Goal: Check status: Check status

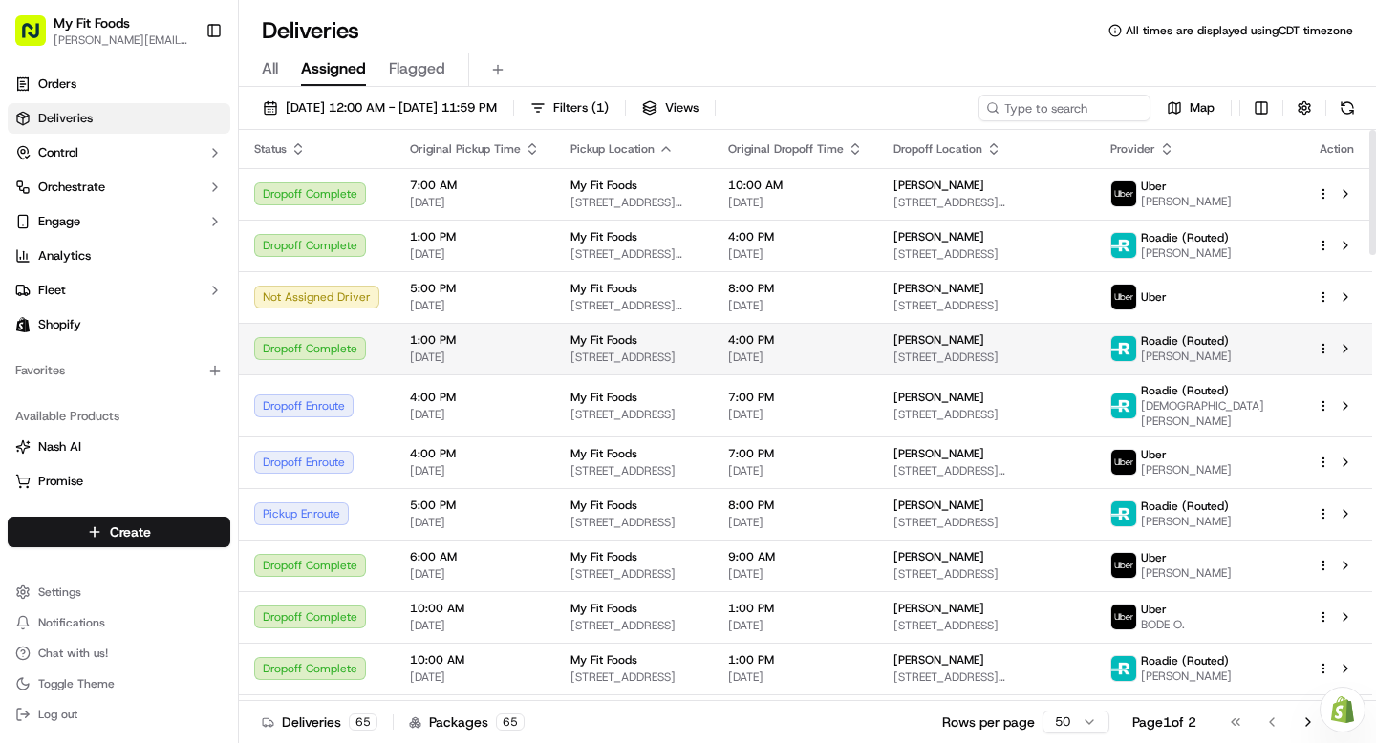
click at [346, 349] on div "Dropoff Complete" at bounding box center [316, 348] width 125 height 23
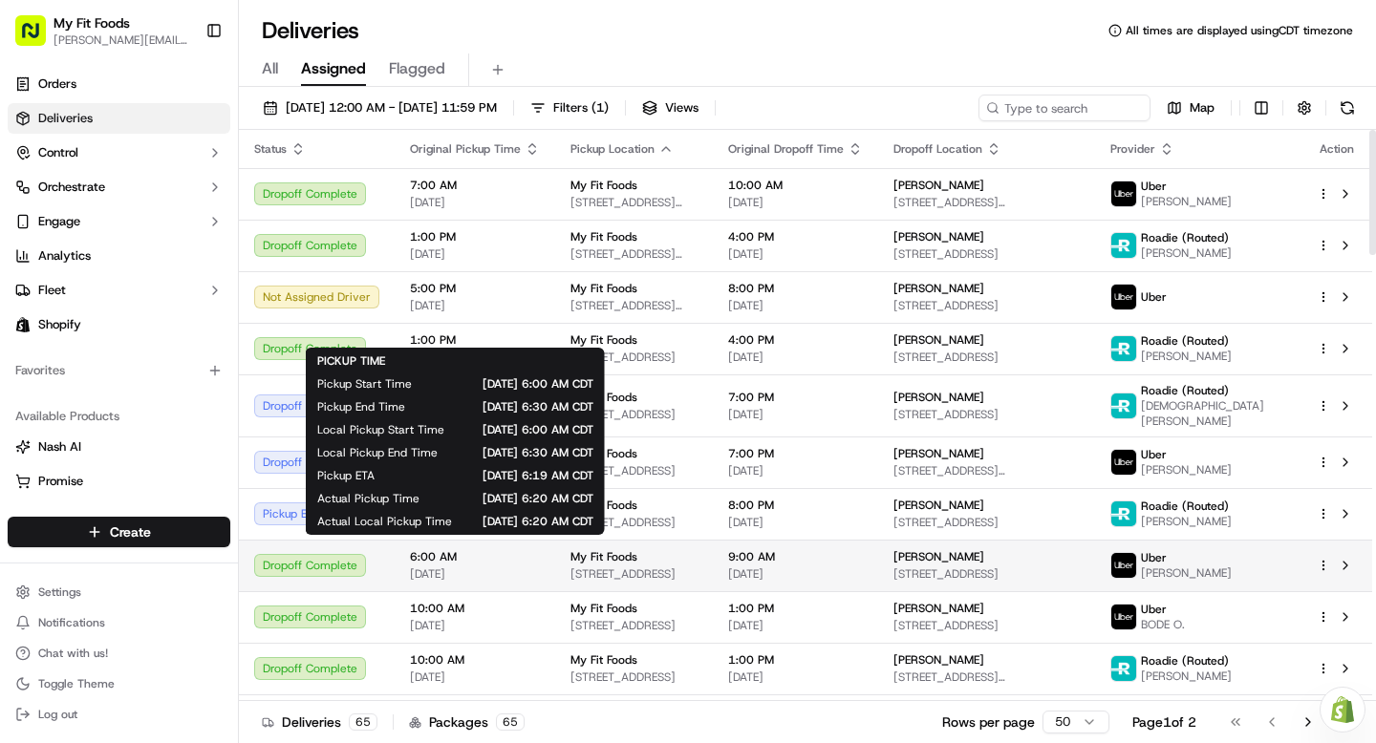
click at [428, 549] on span "6:00 AM" at bounding box center [475, 556] width 130 height 15
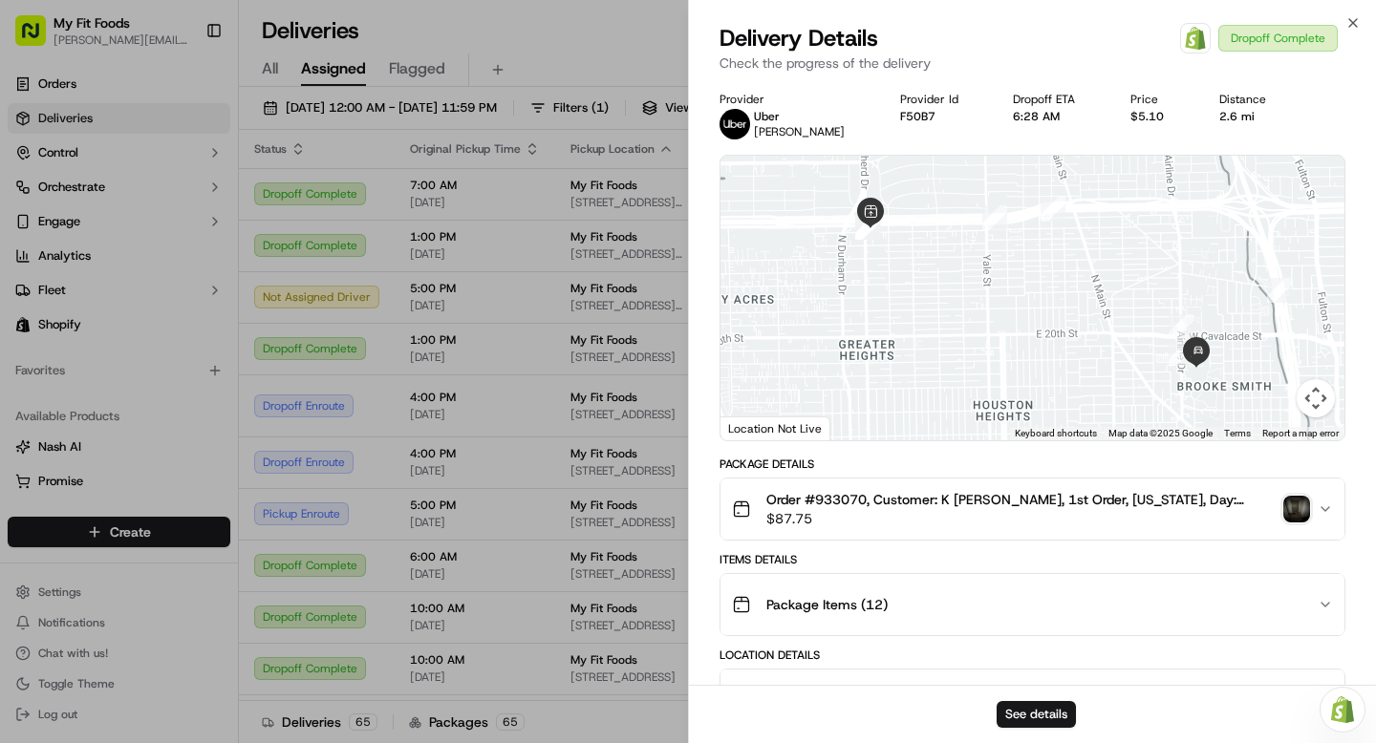
click at [1327, 512] on icon "button" at bounding box center [1325, 509] width 15 height 15
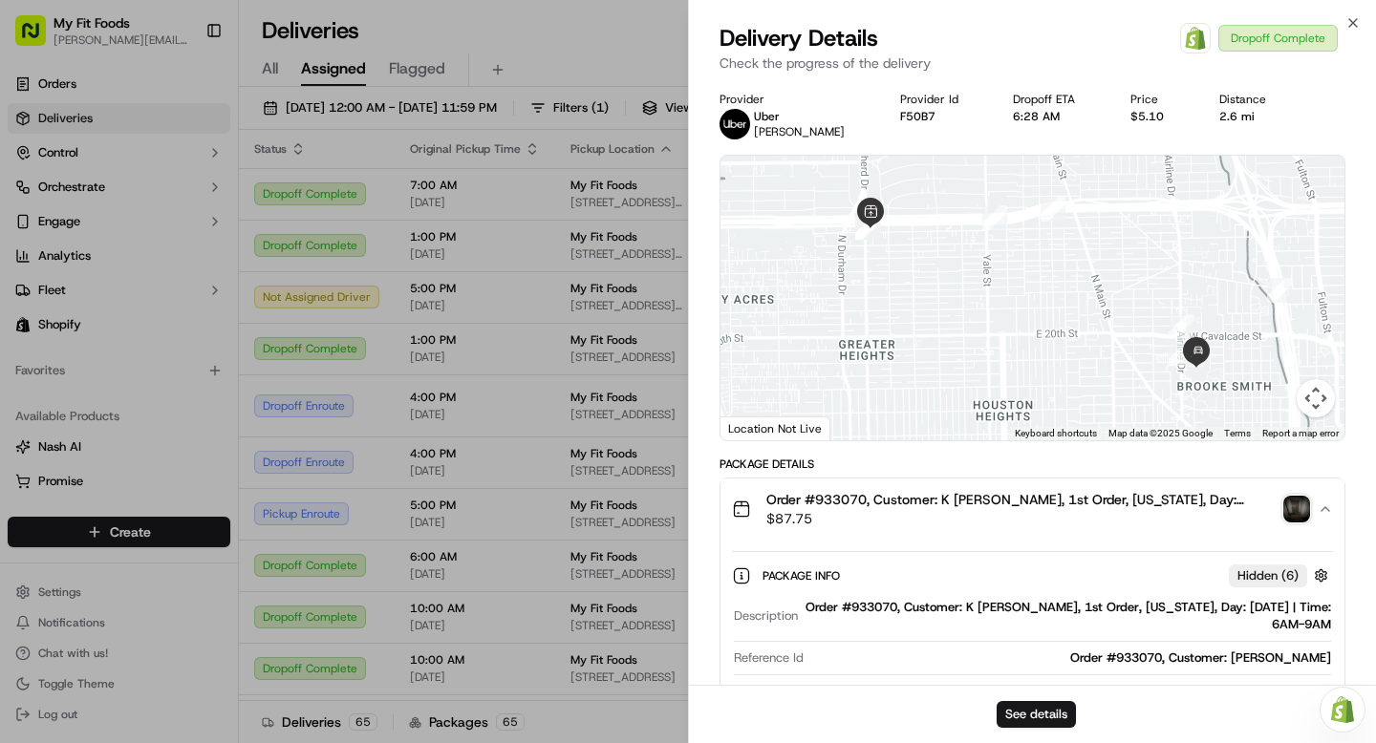
click at [1302, 505] on img "button" at bounding box center [1296, 509] width 27 height 27
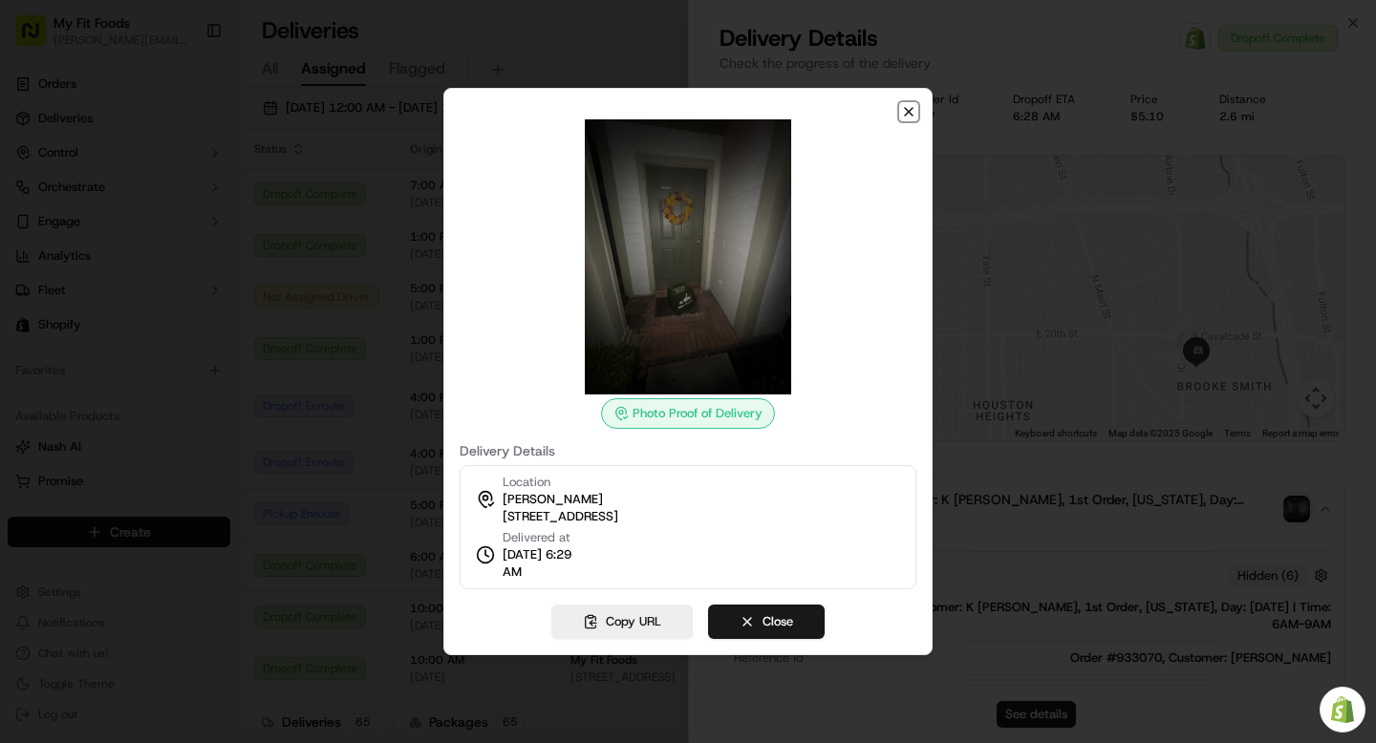
click at [904, 107] on icon "button" at bounding box center [908, 111] width 15 height 15
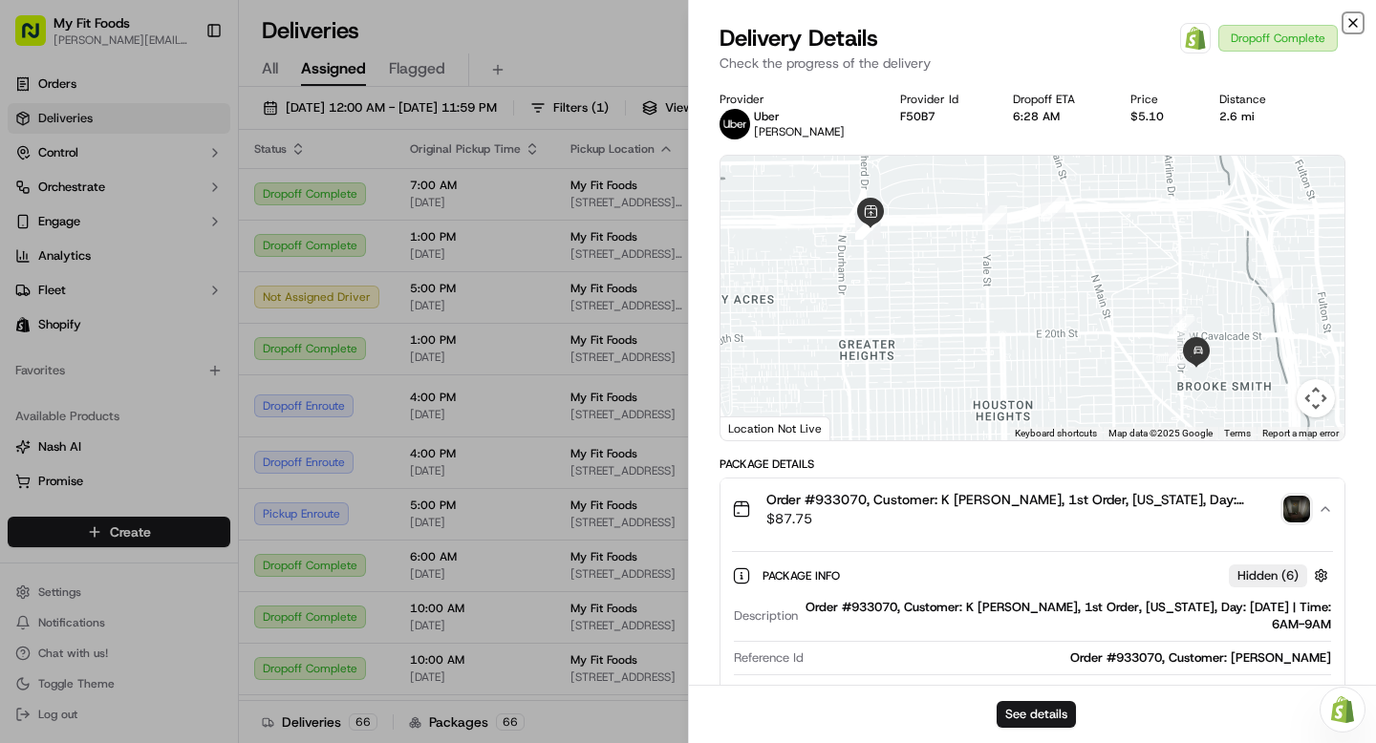
click at [1345, 24] on icon "button" at bounding box center [1352, 22] width 15 height 15
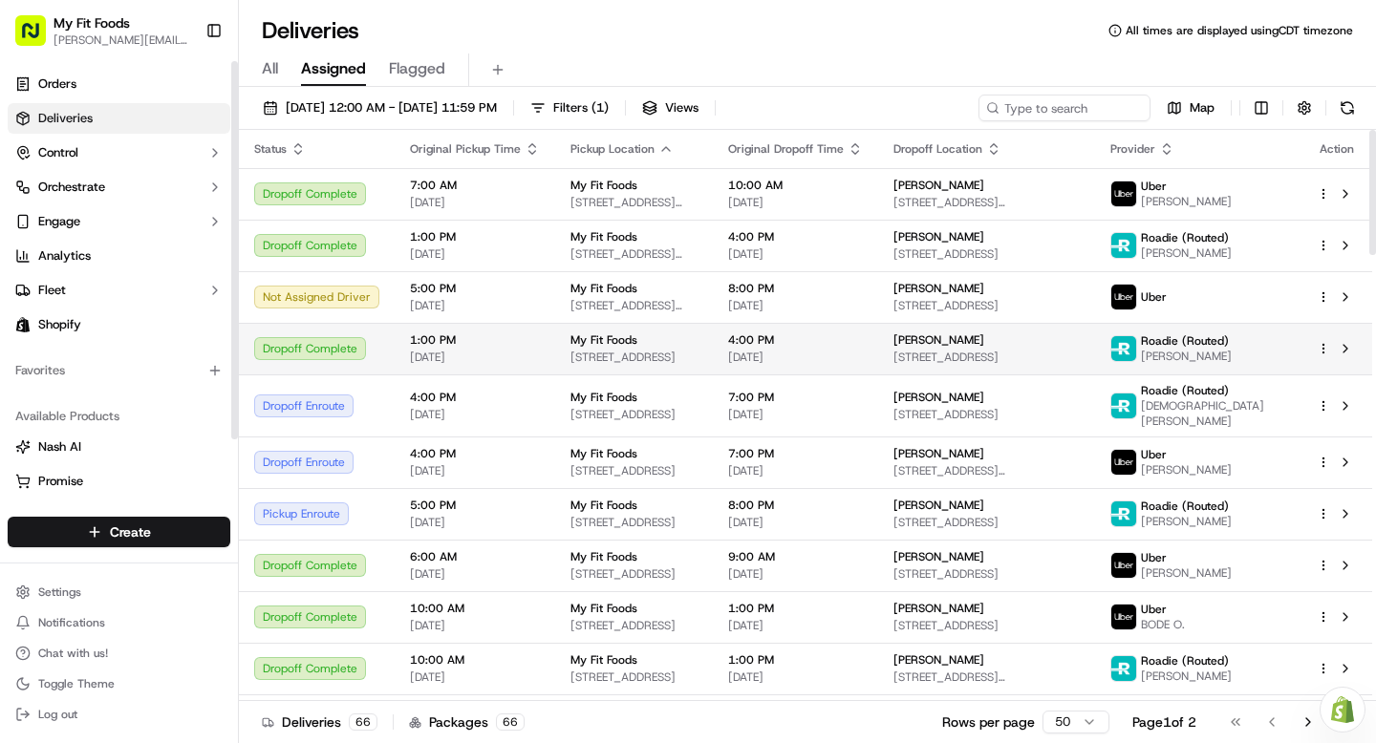
click at [497, 348] on div "1:00 PM [DATE]" at bounding box center [475, 349] width 130 height 32
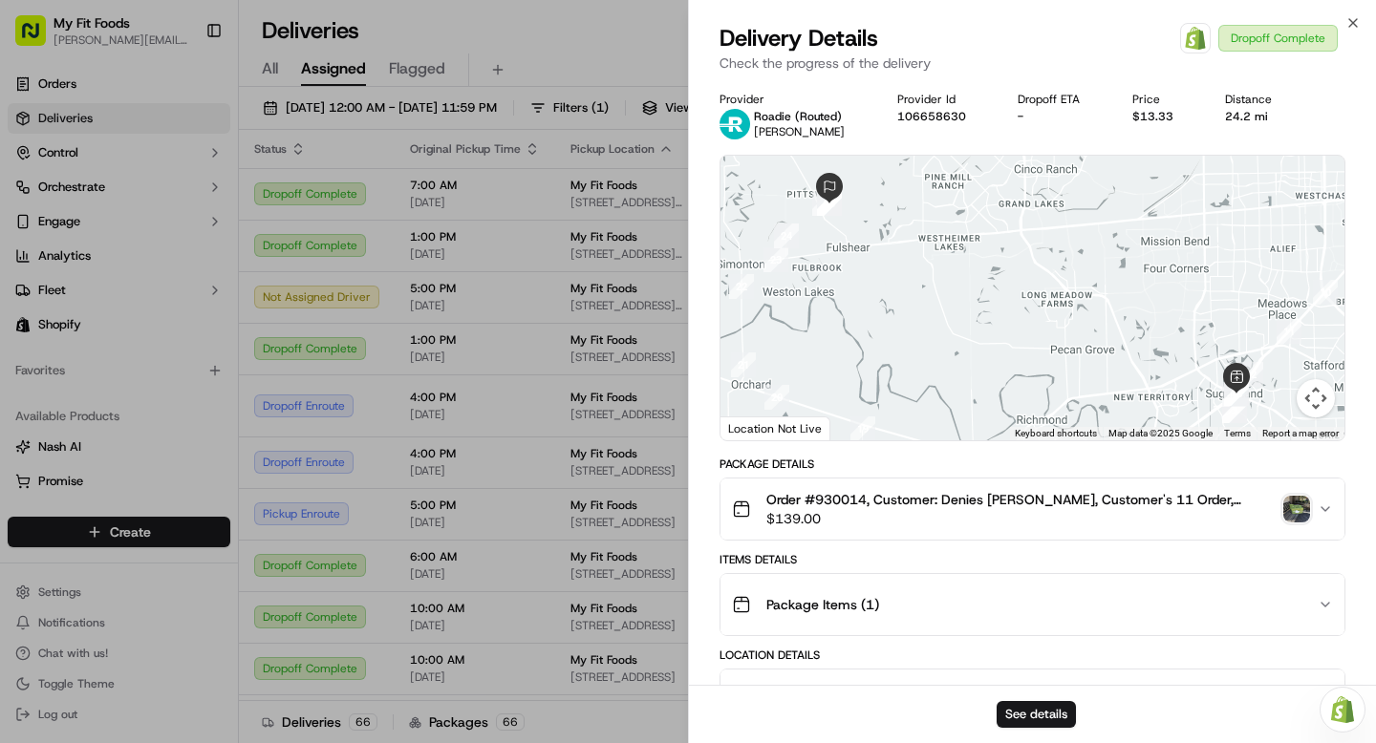
click at [1299, 520] on img "button" at bounding box center [1296, 509] width 27 height 27
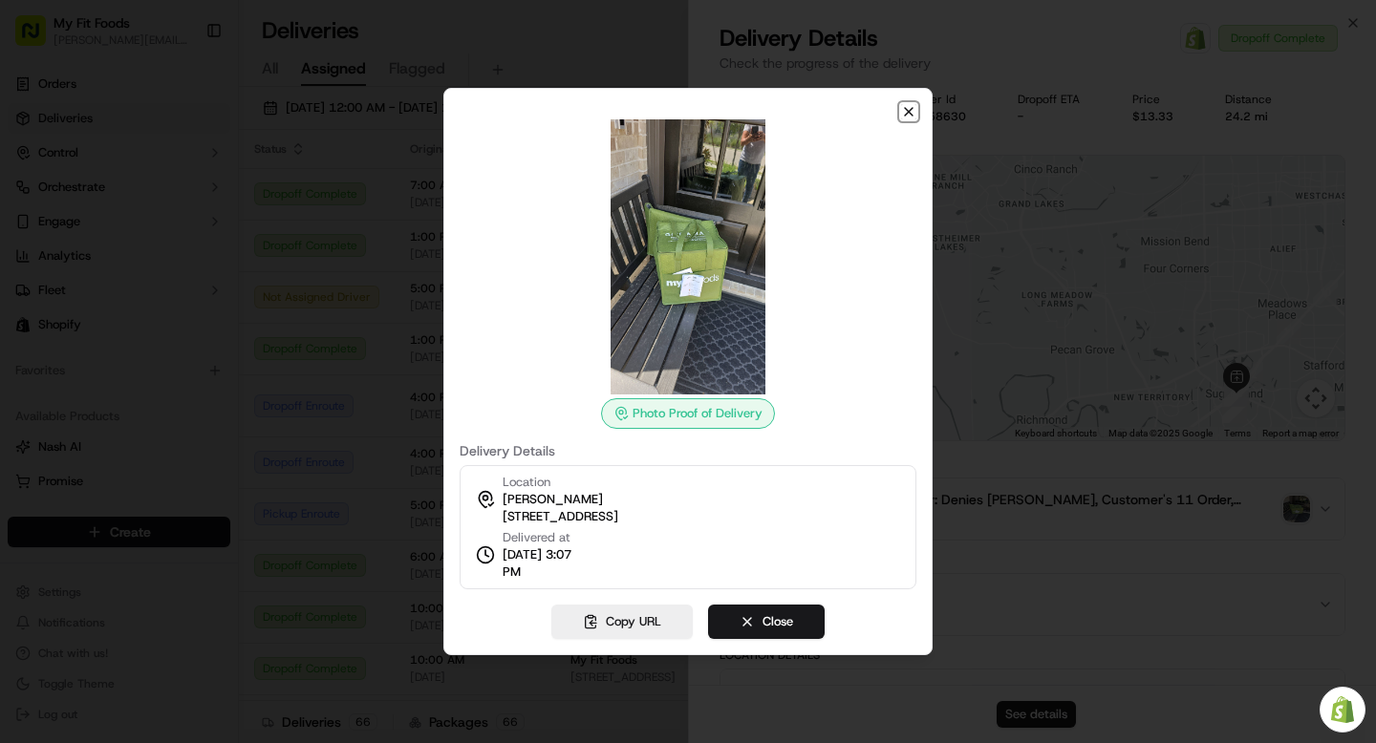
click at [906, 108] on icon "button" at bounding box center [908, 111] width 15 height 15
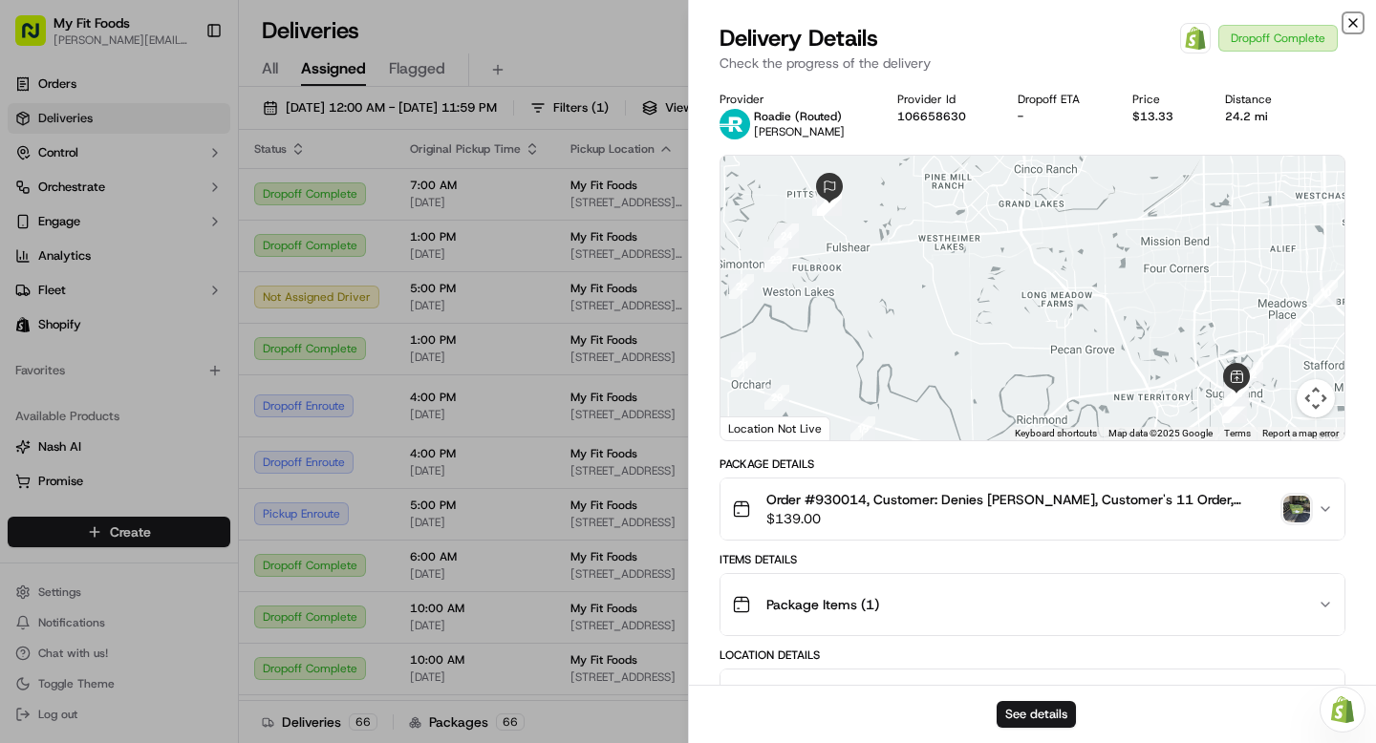
click at [1355, 23] on icon "button" at bounding box center [1352, 22] width 15 height 15
